Goal: Check status

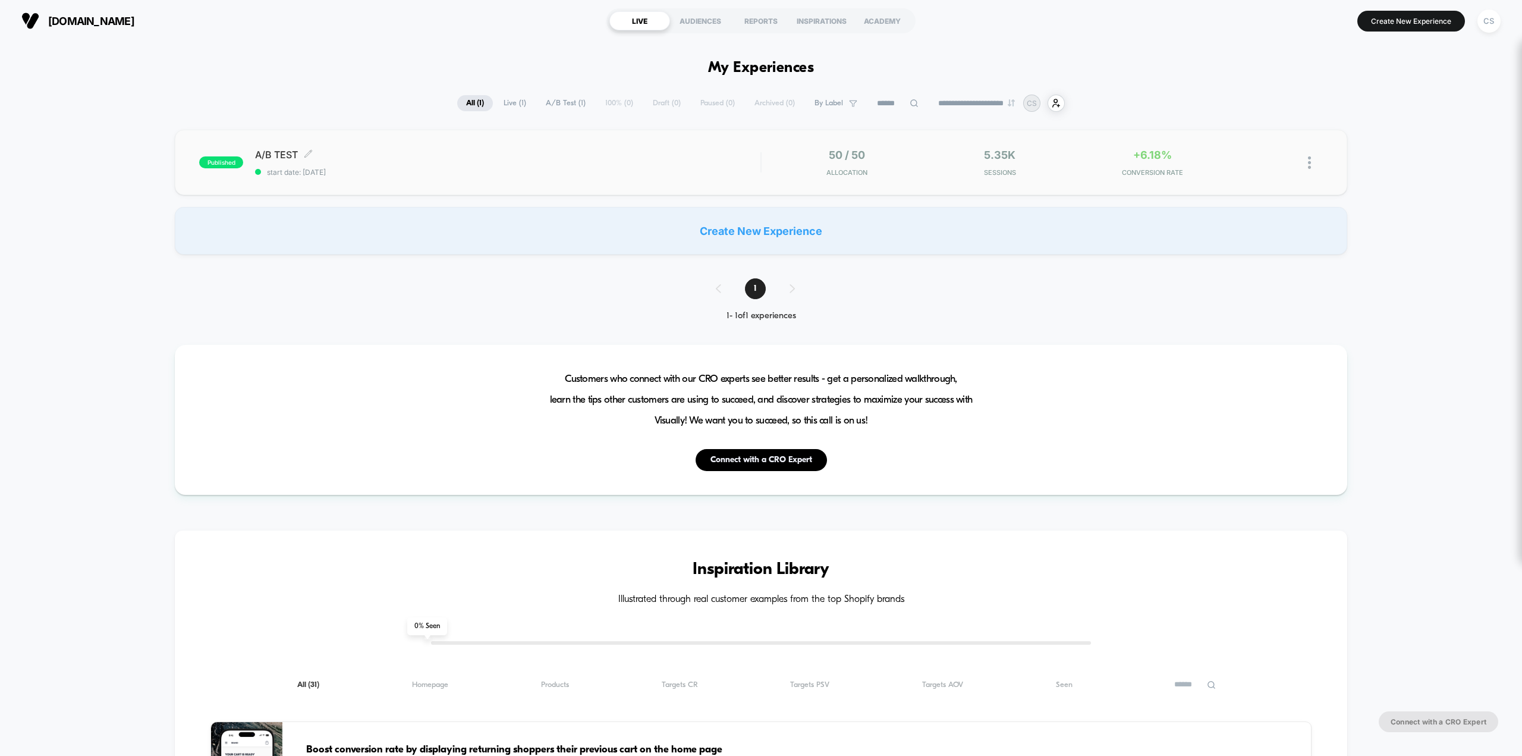
click at [339, 169] on span "start date: [DATE]" at bounding box center [507, 172] width 505 height 9
